Goal: Find specific page/section: Find specific page/section

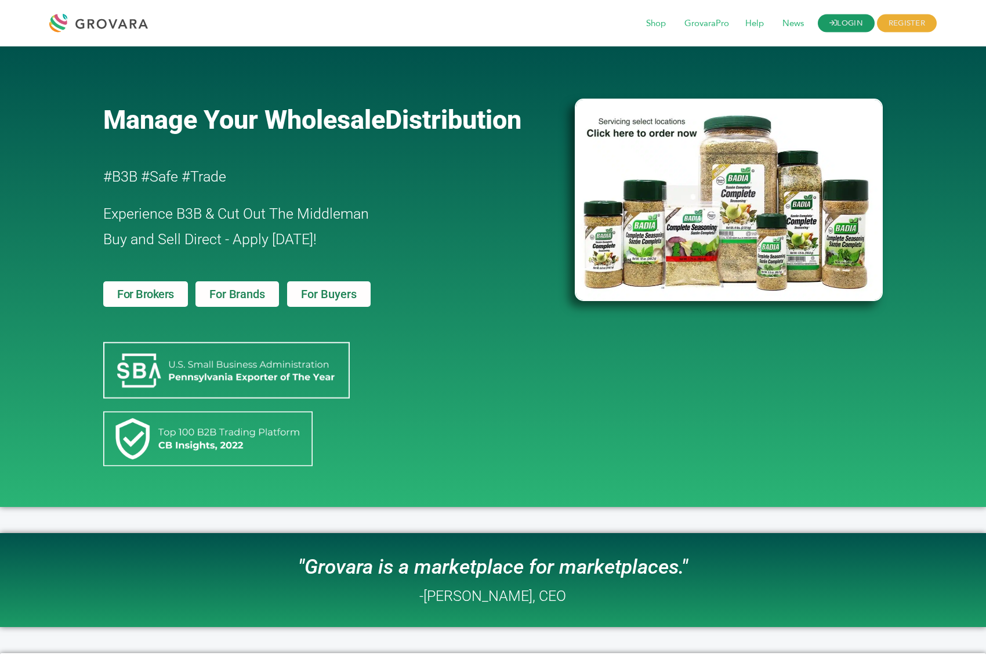
click at [846, 20] on link "LOGIN" at bounding box center [846, 24] width 57 height 18
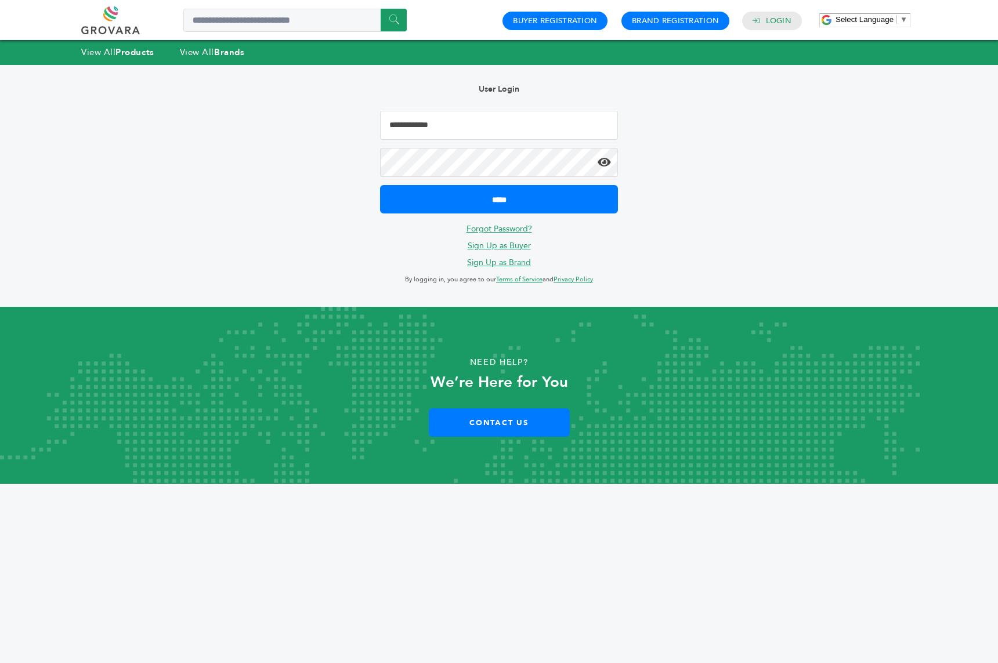
click at [438, 122] on input "Email Address" at bounding box center [499, 125] width 238 height 29
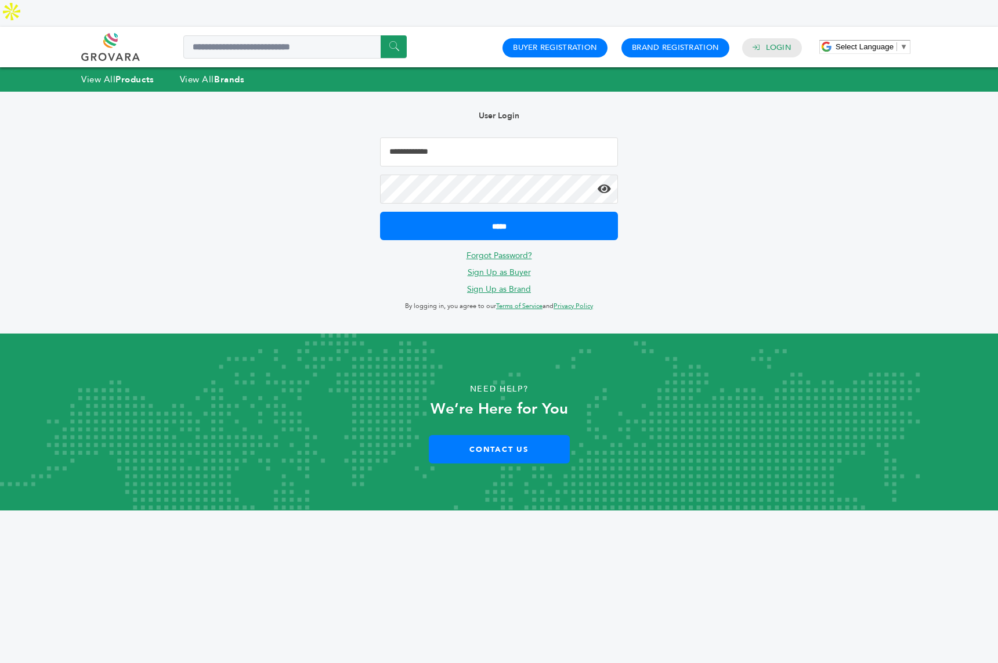
type input "**********"
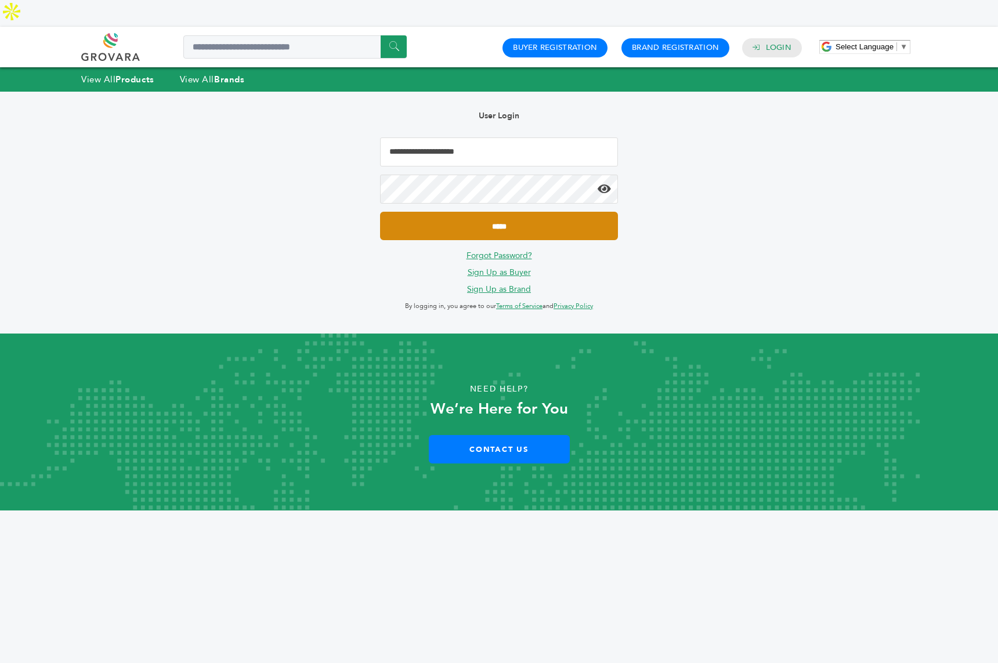
click at [473, 212] on input "*****" at bounding box center [499, 226] width 238 height 28
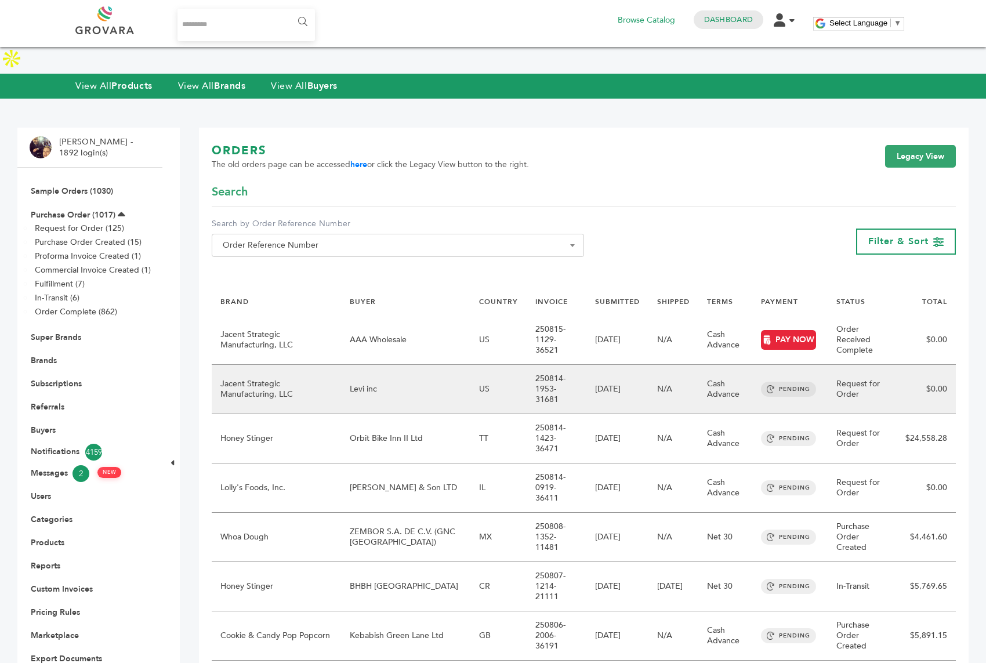
click at [343, 365] on td "Levi inc" at bounding box center [405, 389] width 129 height 49
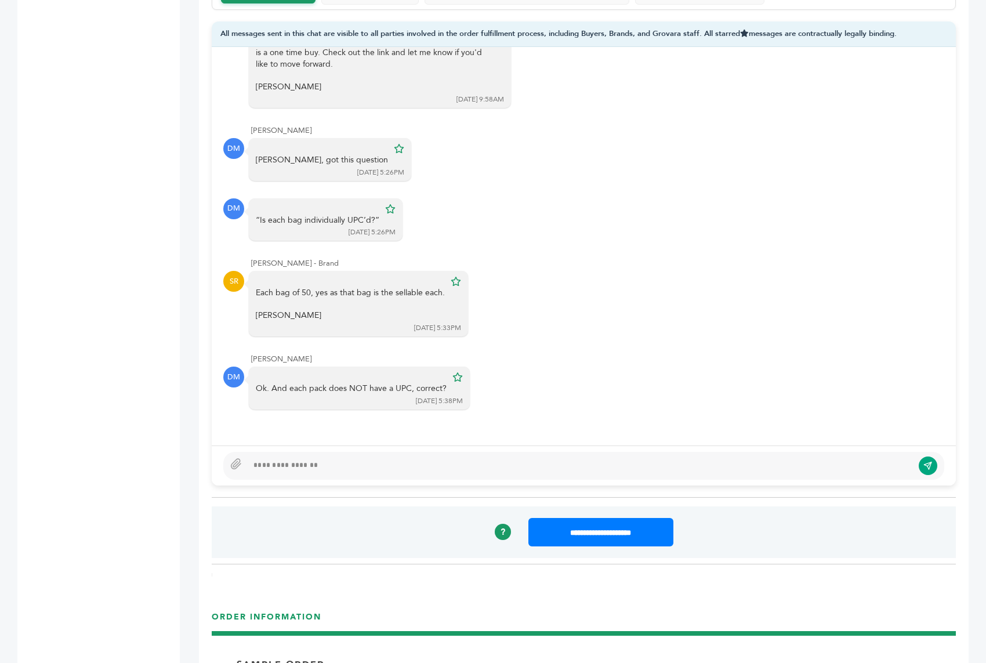
scroll to position [864, 0]
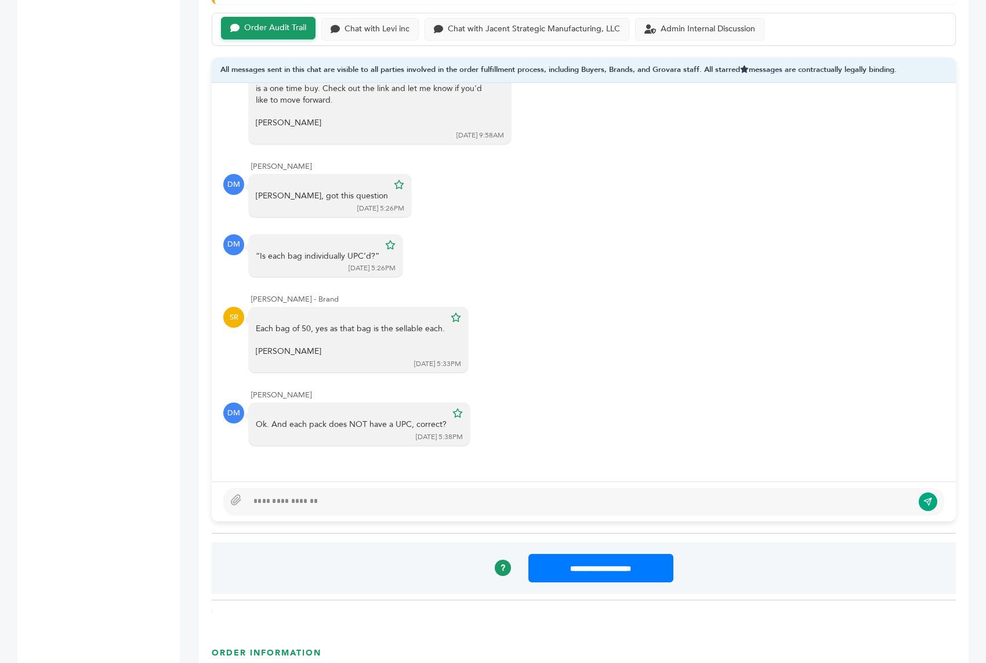
click at [276, 495] on div at bounding box center [580, 502] width 665 height 14
type textarea "****"
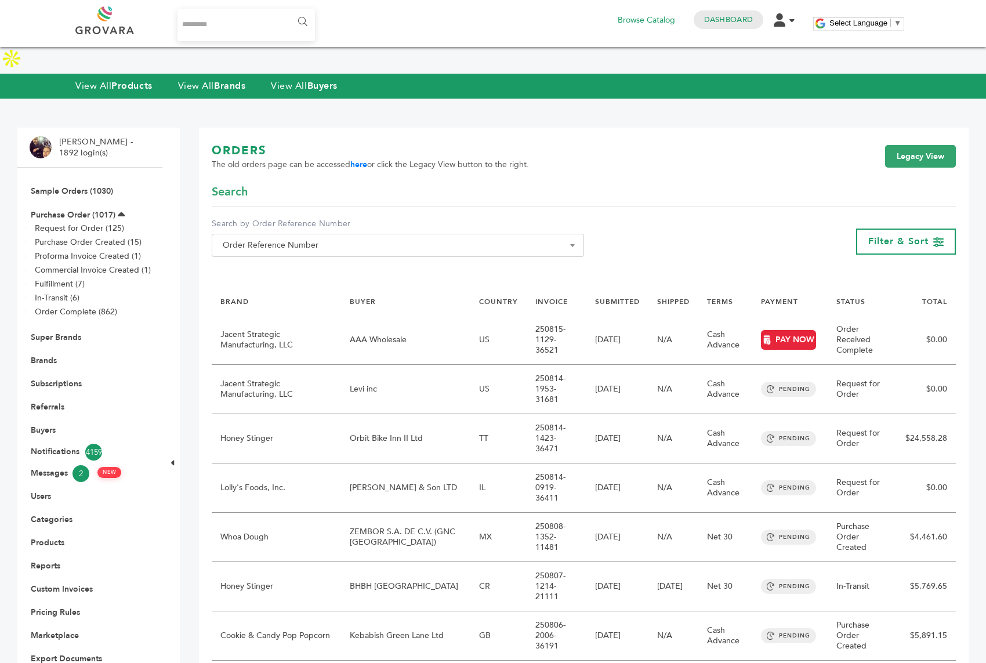
click at [190, 16] on input "Search..." at bounding box center [245, 25] width 137 height 32
type input "**********"
click at [289, 10] on input "******" at bounding box center [302, 21] width 26 height 23
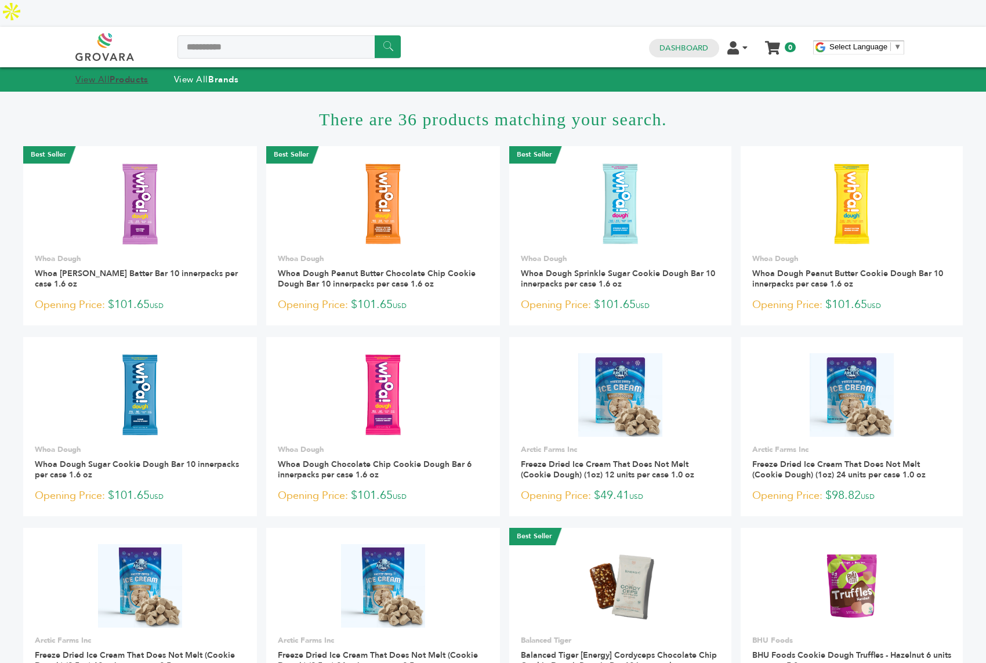
click at [137, 74] on strong "Products" at bounding box center [129, 80] width 38 height 12
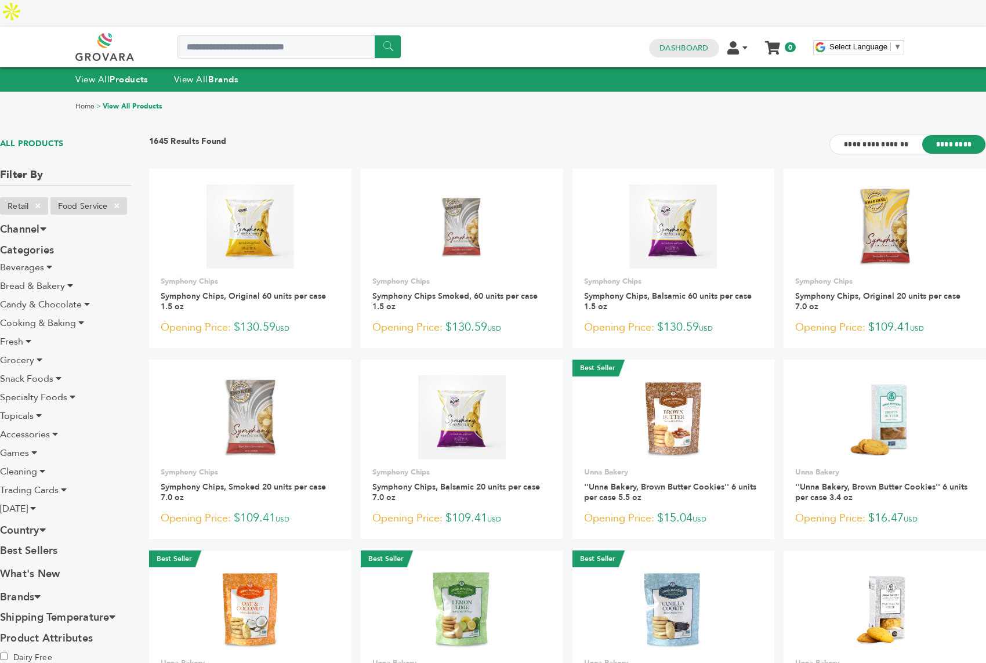
click at [50, 262] on icon at bounding box center [49, 266] width 6 height 9
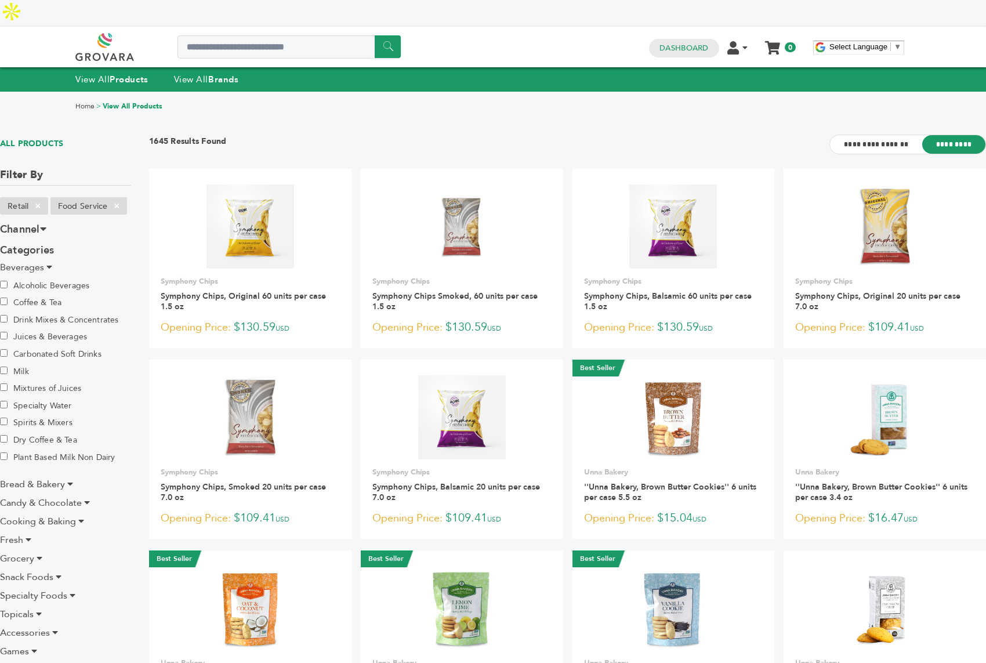
click at [73, 477] on li "Bread & Bakery" at bounding box center [65, 484] width 131 height 14
click at [70, 479] on icon at bounding box center [70, 483] width 6 height 9
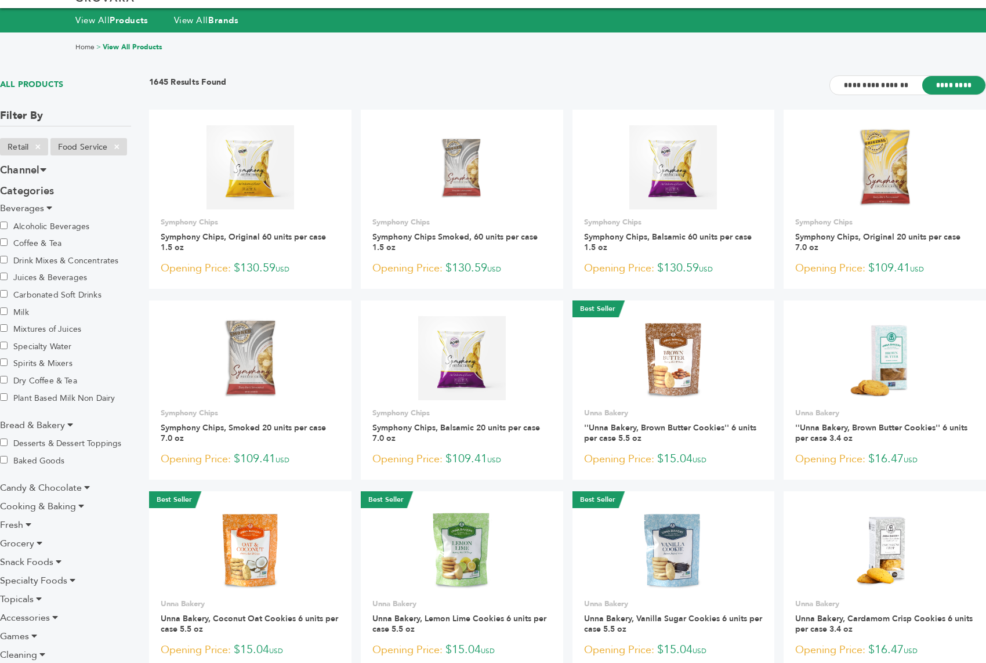
scroll to position [74, 0]
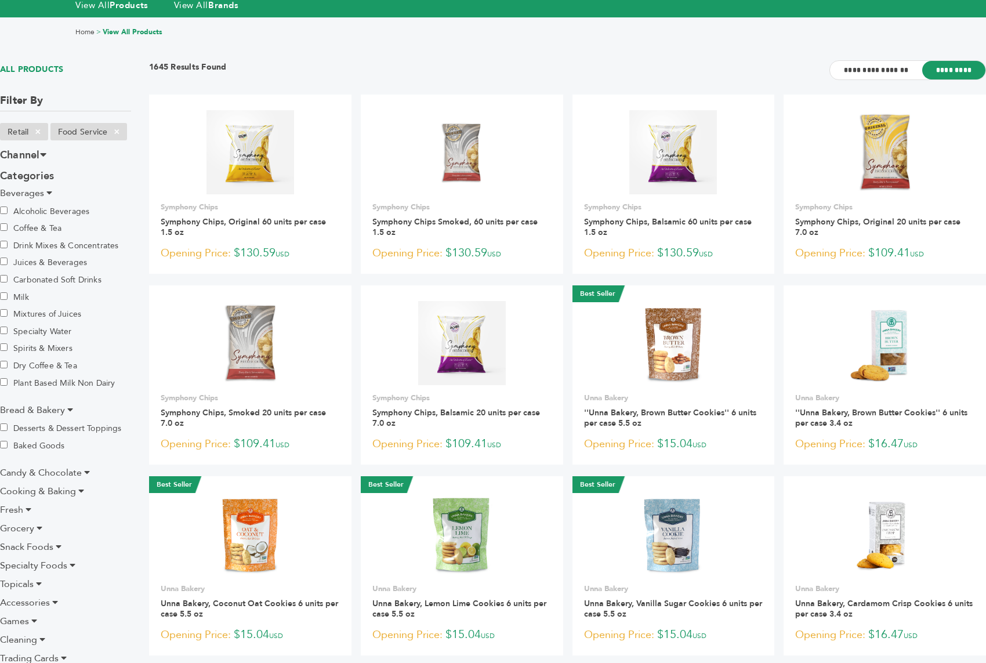
click at [84, 486] on icon at bounding box center [81, 490] width 6 height 9
click at [86, 468] on icon at bounding box center [87, 472] width 6 height 9
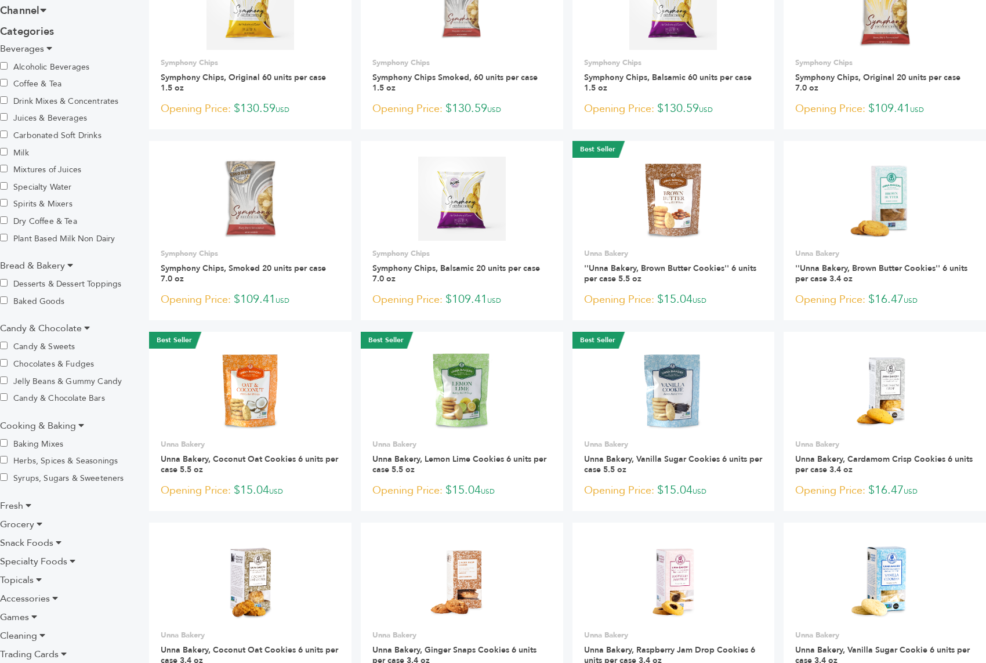
scroll to position [237, 0]
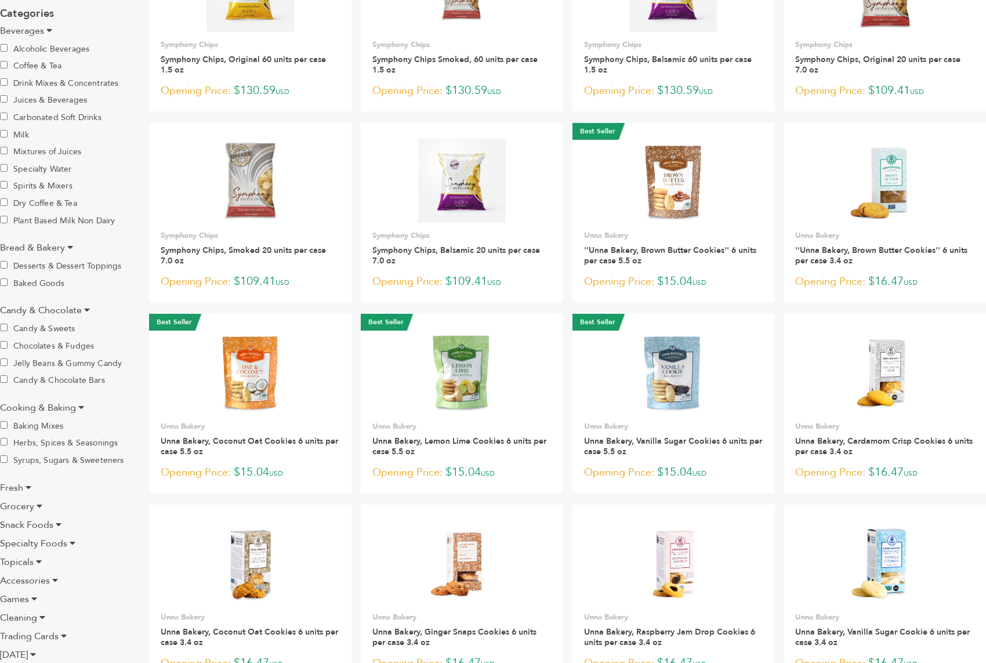
click at [27, 483] on icon at bounding box center [29, 487] width 6 height 9
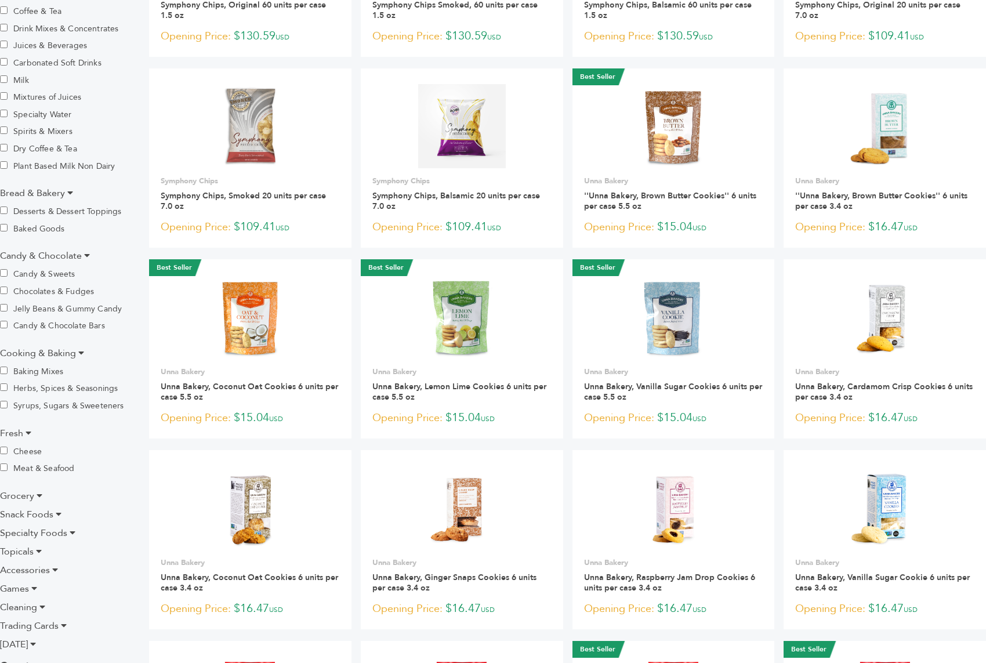
click at [38, 491] on icon at bounding box center [40, 495] width 6 height 9
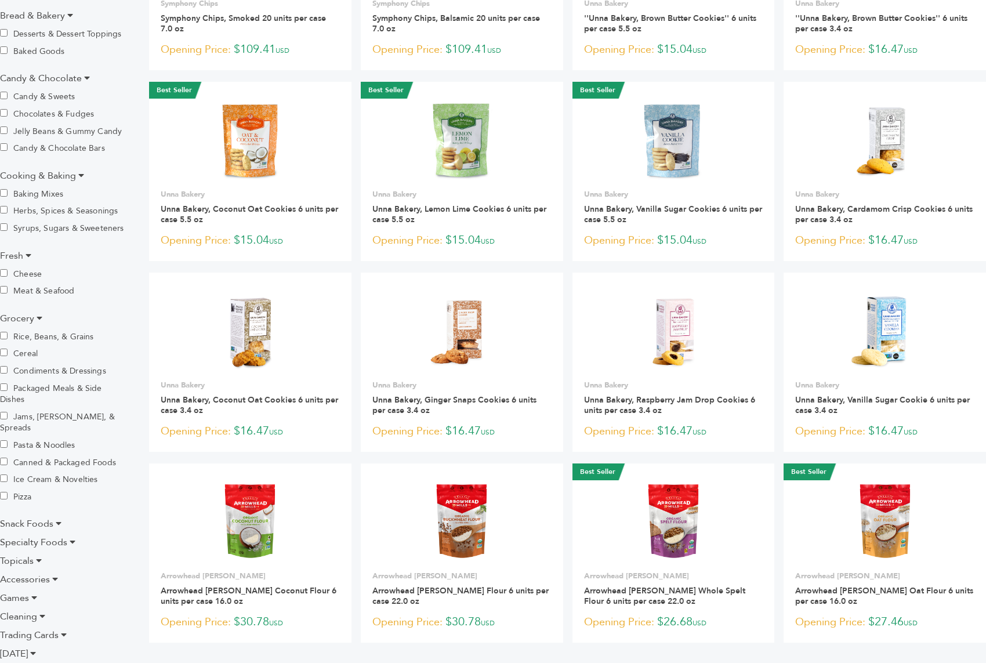
scroll to position [470, 0]
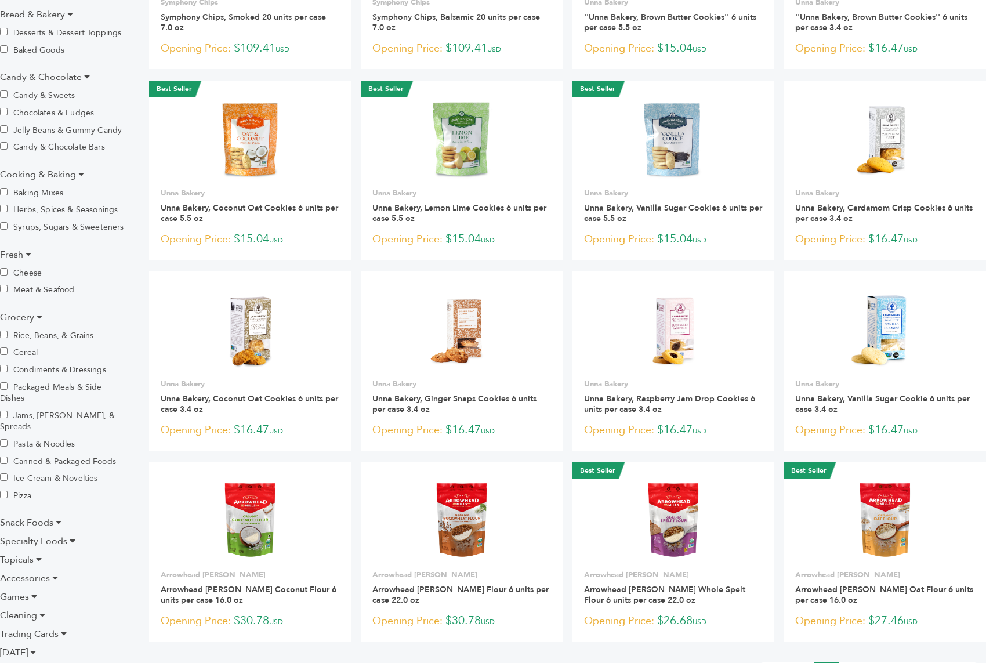
click at [59, 517] on icon at bounding box center [59, 521] width 6 height 9
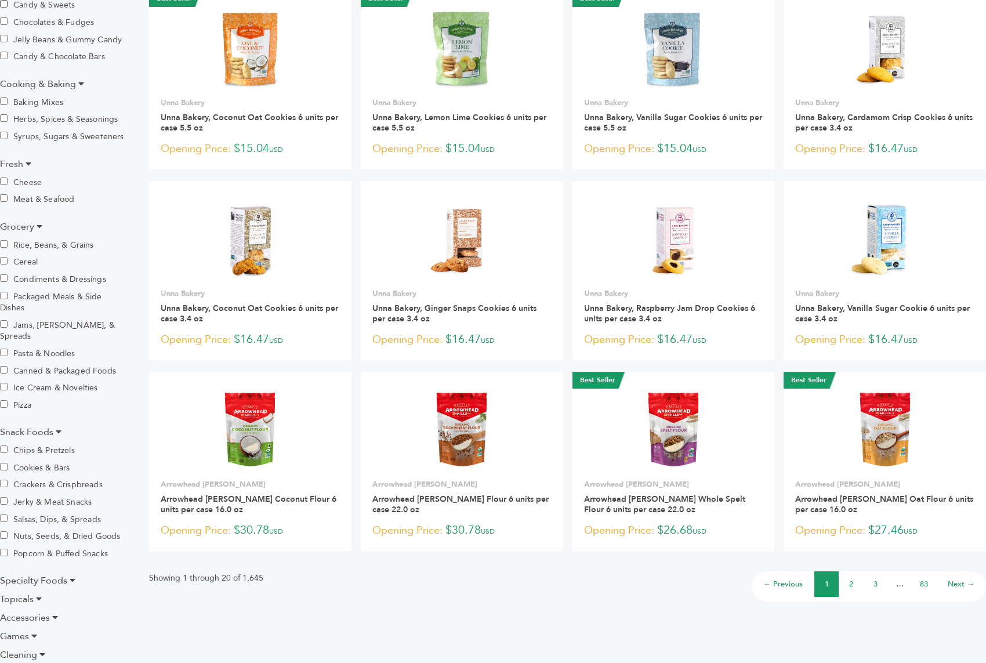
scroll to position [610, 0]
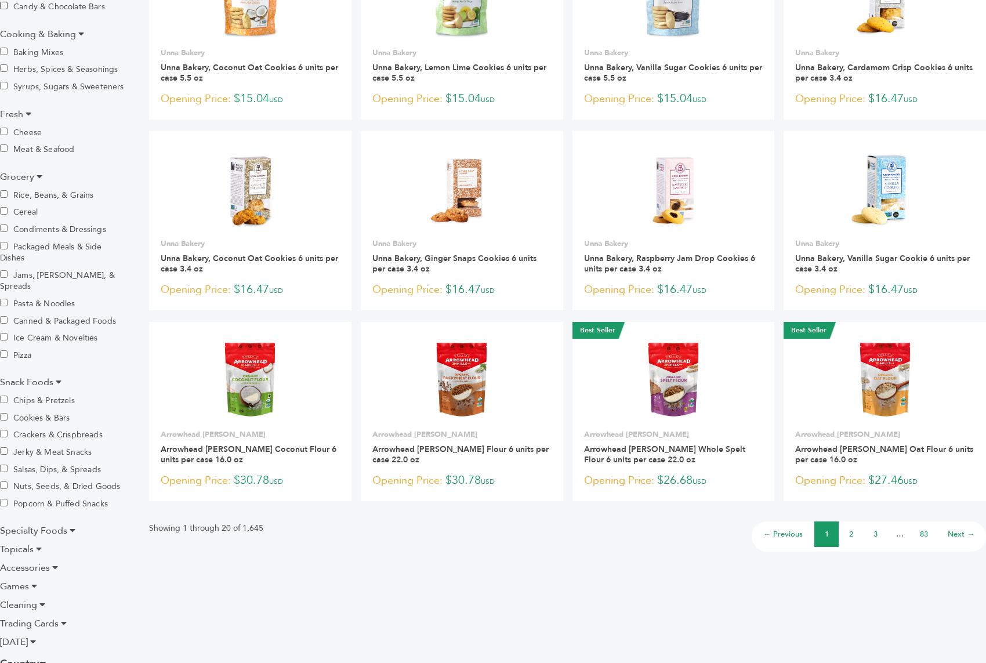
click at [70, 526] on icon at bounding box center [73, 530] width 6 height 9
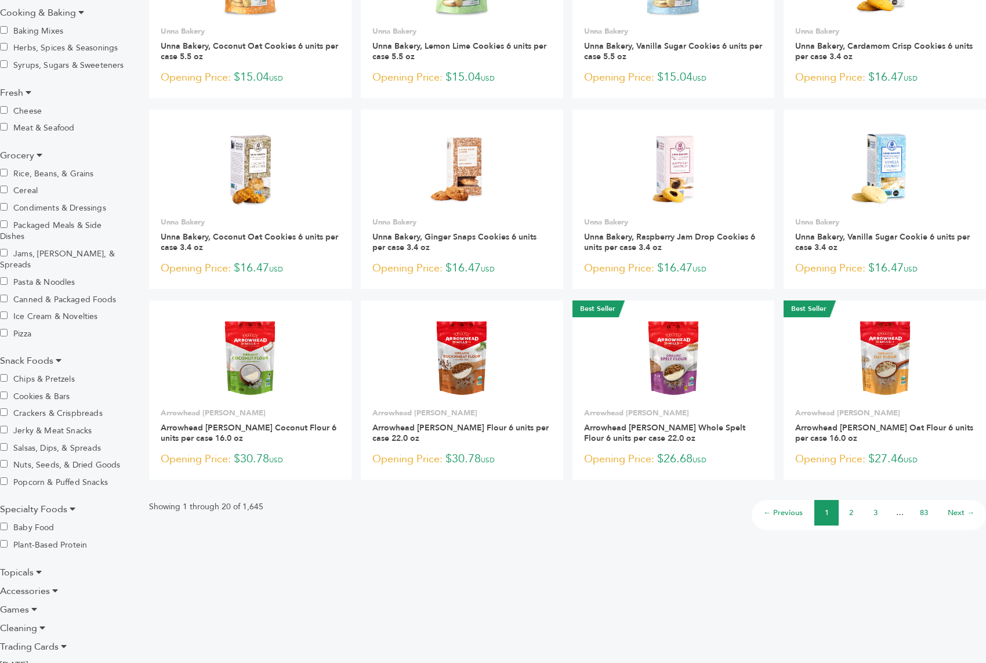
scroll to position [643, 0]
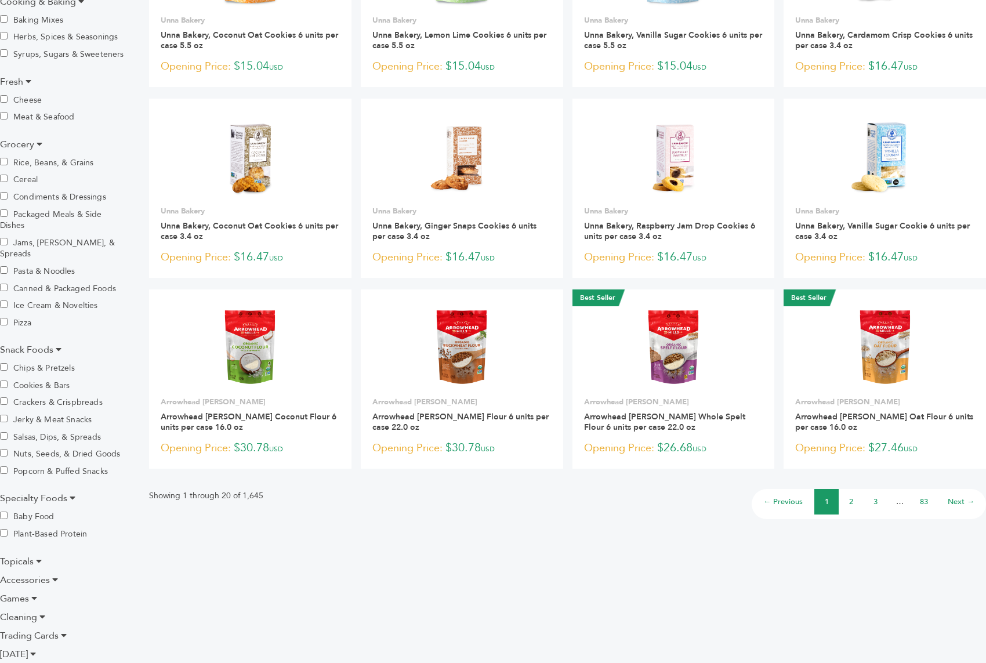
click at [39, 556] on icon at bounding box center [39, 560] width 6 height 9
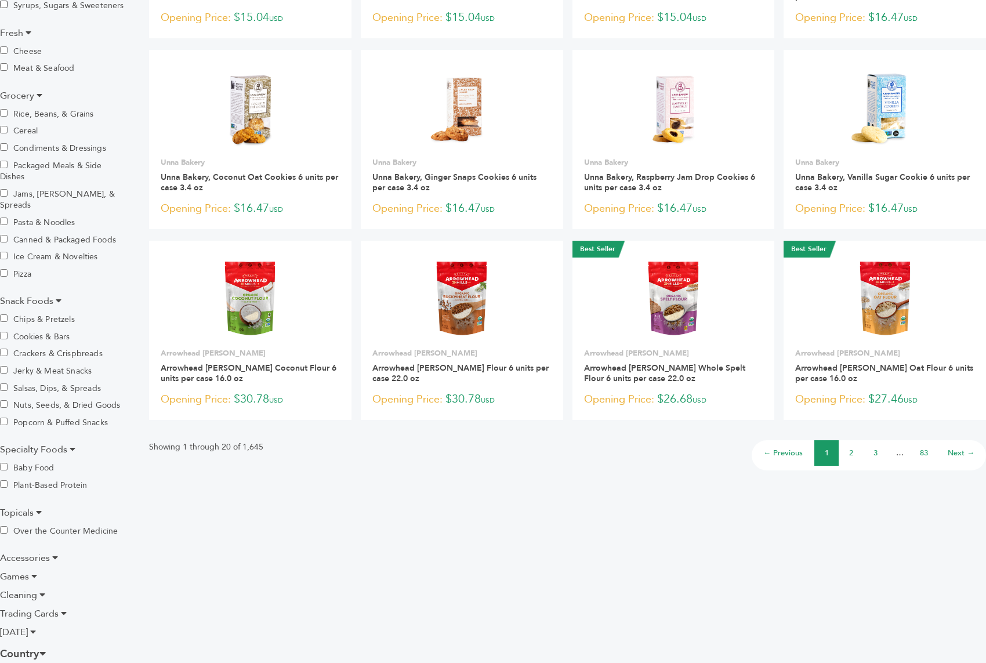
scroll to position [701, 0]
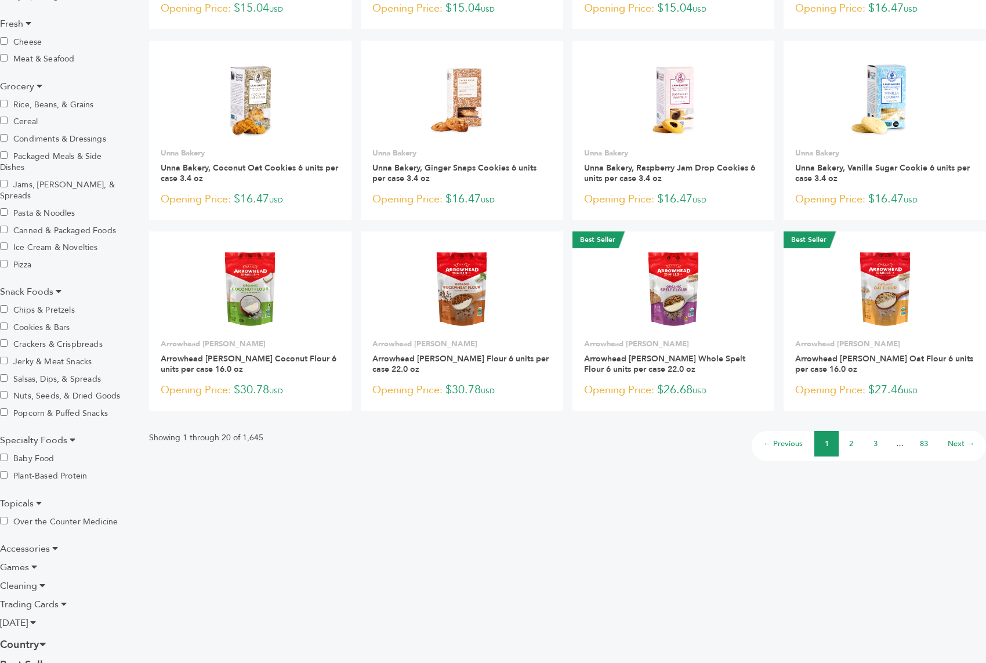
click at [53, 544] on icon at bounding box center [55, 548] width 6 height 9
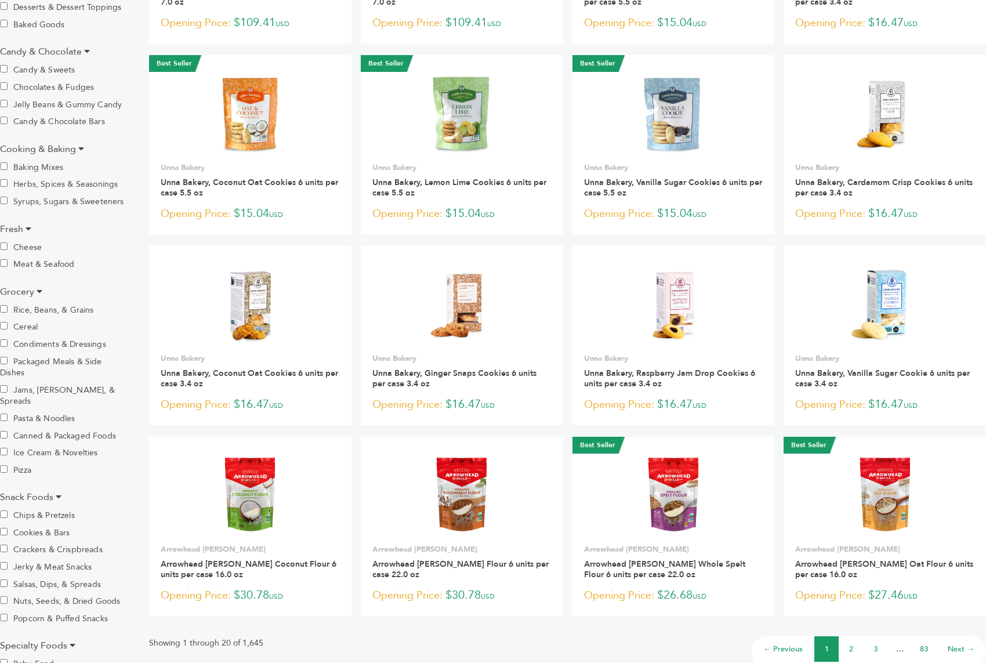
scroll to position [581, 0]
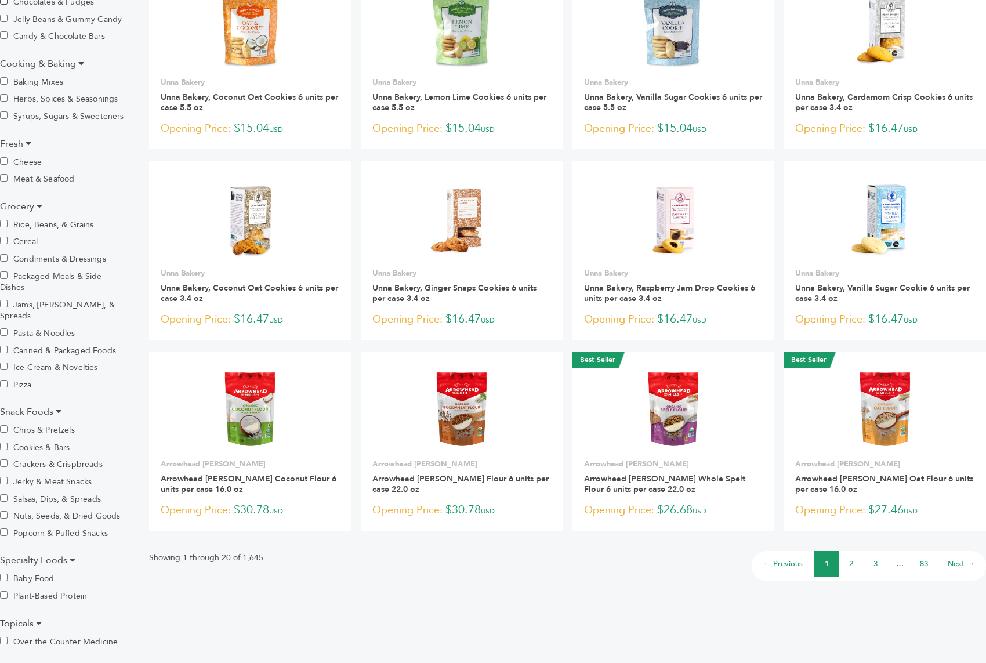
click at [57, 423] on label "Chips & Pretzels" at bounding box center [40, 429] width 81 height 13
click at [52, 423] on label "Chips & Pretzels" at bounding box center [40, 429] width 81 height 13
